Goal: Task Accomplishment & Management: Manage account settings

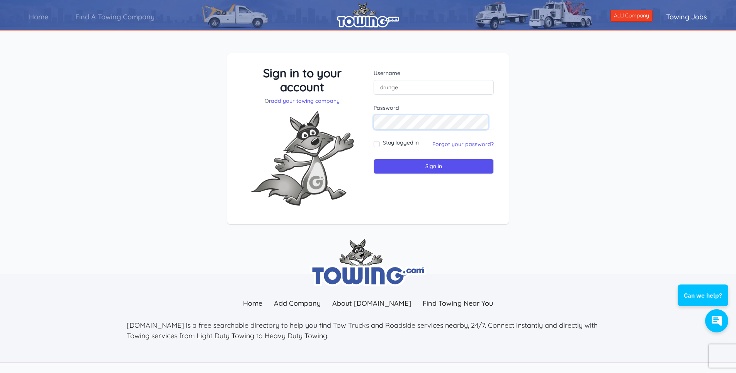
click at [374, 159] on input "Sign in" at bounding box center [434, 166] width 120 height 15
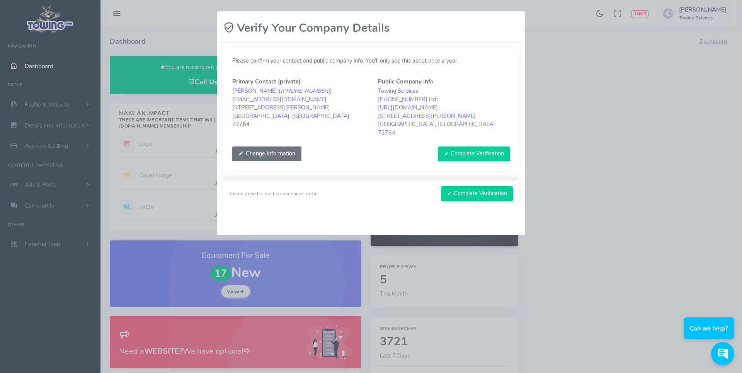
click at [270, 146] on button "Change Information" at bounding box center [266, 153] width 69 height 15
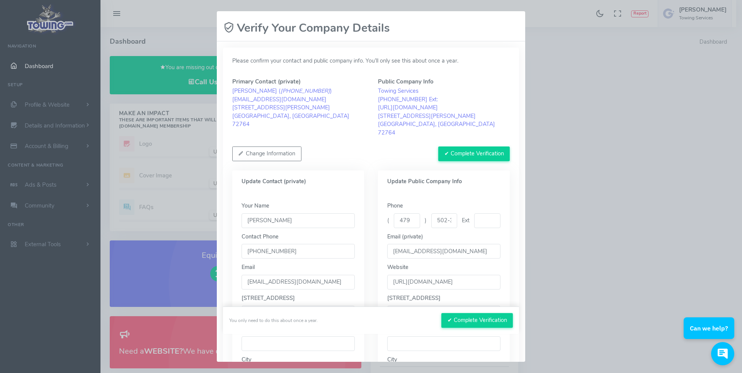
scroll to position [77, 0]
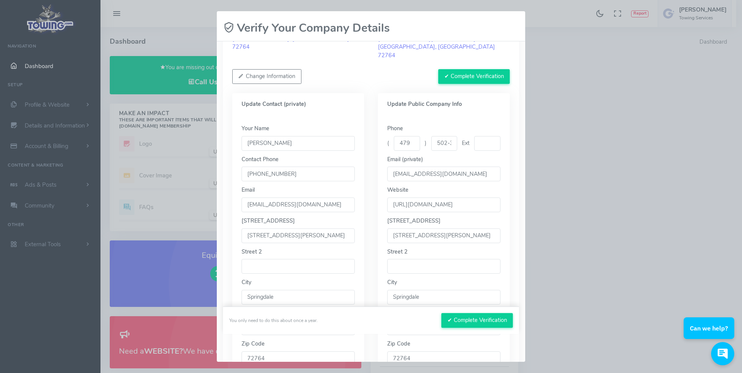
click at [298, 228] on input "736 Holcomb St" at bounding box center [297, 235] width 113 height 15
drag, startPoint x: 298, startPoint y: 227, endPoint x: 243, endPoint y: 228, distance: 55.2
click at [243, 228] on input "736 Holcomb St" at bounding box center [297, 235] width 113 height 15
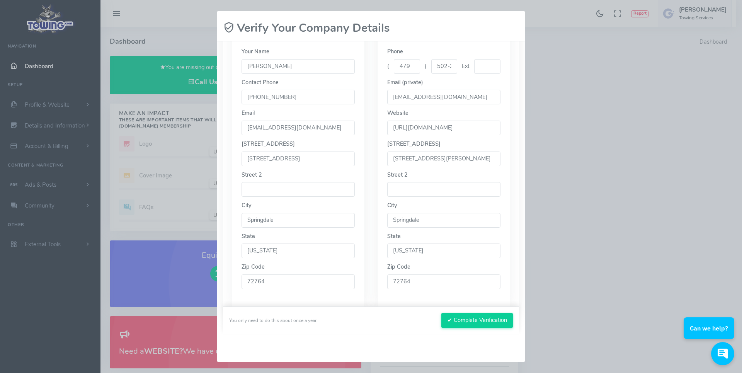
scroll to position [155, 0]
type input "20731 E HWY 412"
click at [440, 153] on input "736 Holcomb St" at bounding box center [443, 158] width 113 height 15
drag, startPoint x: 440, startPoint y: 152, endPoint x: 390, endPoint y: 153, distance: 49.4
click at [390, 153] on input "736 Holcomb St" at bounding box center [443, 158] width 113 height 15
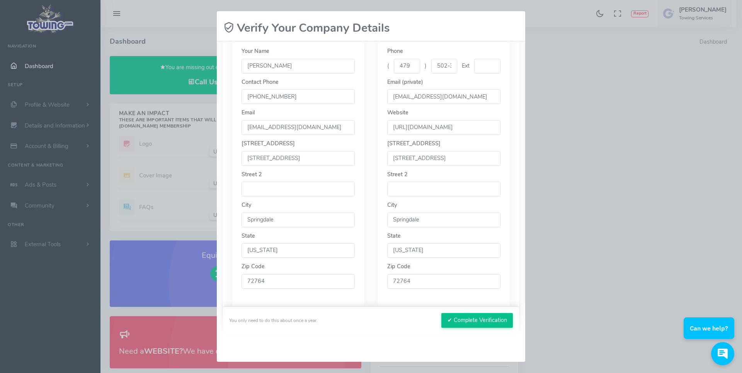
type input "20731 E HWY 412"
click at [476, 321] on button "✔ Complete Verification" at bounding box center [476, 320] width 71 height 15
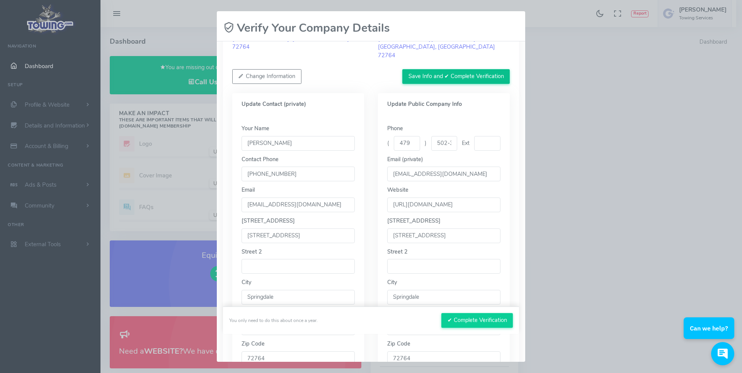
click at [450, 69] on button "Save Info and ✔ Complete Verification" at bounding box center [455, 76] width 107 height 15
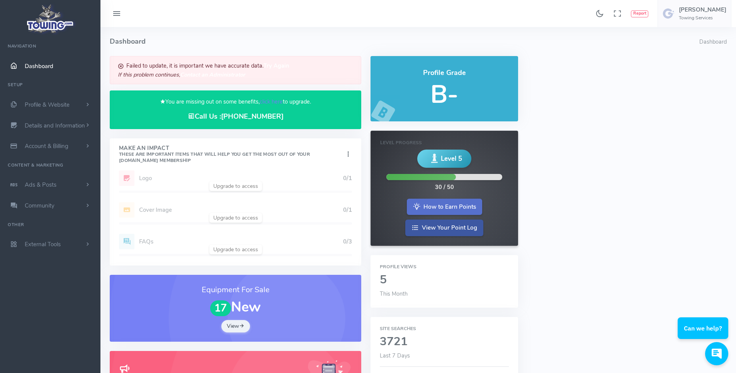
click at [438, 206] on link "How to Earn Points" at bounding box center [444, 207] width 75 height 17
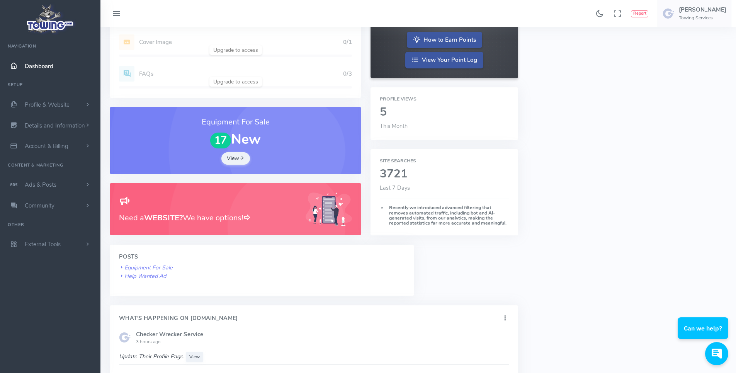
scroll to position [62, 0]
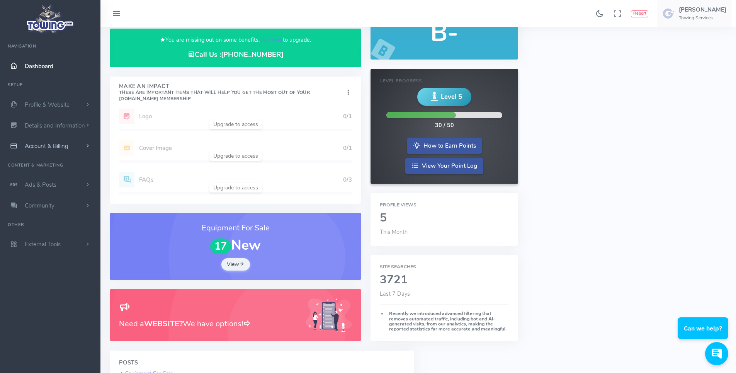
click at [47, 148] on span "Account & Billing" at bounding box center [47, 146] width 44 height 8
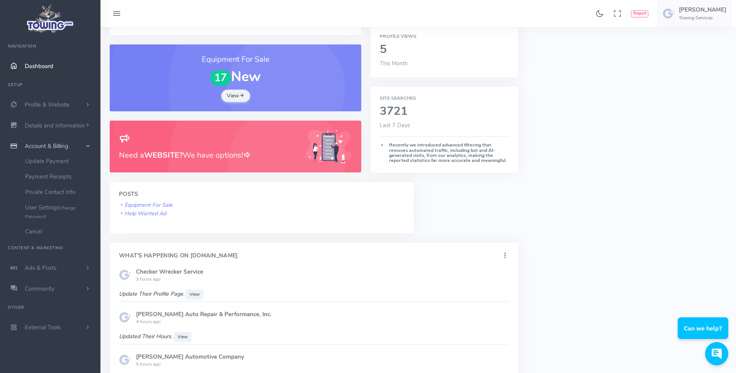
scroll to position [216, 0]
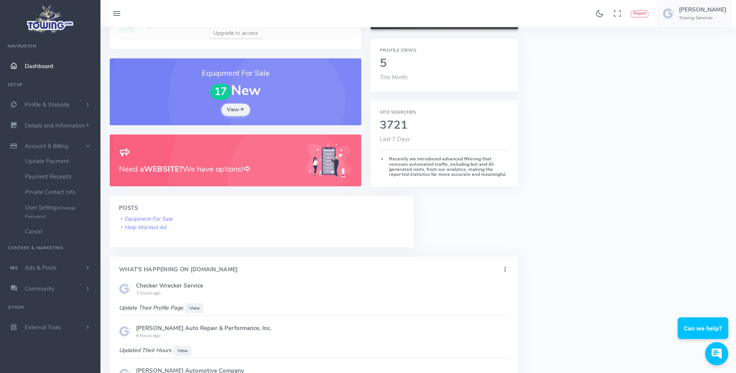
click at [234, 165] on h3 "Need a WEBSITE? We have options!" at bounding box center [207, 169] width 177 height 12
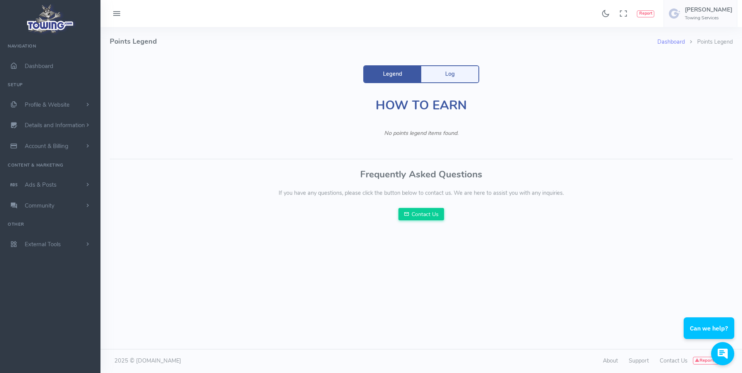
click at [395, 73] on link "Legend" at bounding box center [392, 74] width 57 height 16
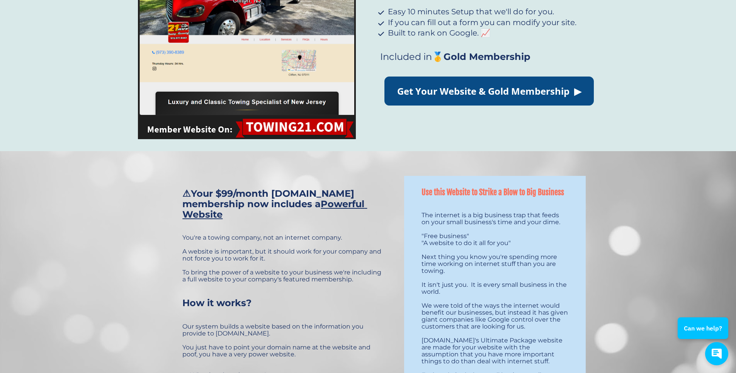
scroll to position [155, 0]
